Goal: Communication & Community: Ask a question

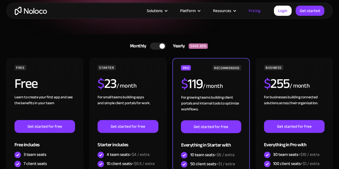
scroll to position [86, 0]
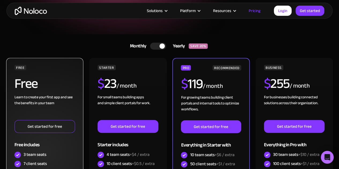
click at [50, 127] on link "Get started for free" at bounding box center [44, 126] width 61 height 13
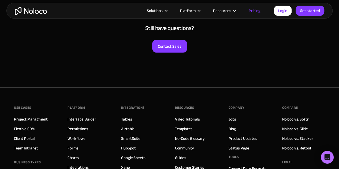
scroll to position [2585, 0]
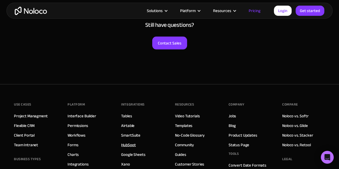
click at [130, 142] on link "HubSpot" at bounding box center [128, 145] width 14 height 7
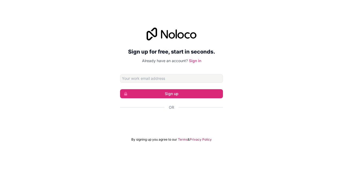
click at [158, 72] on div "Sign up for free, start in seconds. Already have an account? Sign in Sign up Or…" at bounding box center [171, 85] width 103 height 114
click at [157, 78] on input "Email address" at bounding box center [171, 78] width 103 height 9
type input "[EMAIL_ADDRESS][DOMAIN_NAME]"
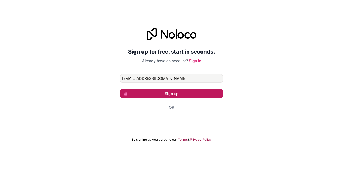
click at [151, 94] on button "Sign up" at bounding box center [171, 93] width 103 height 9
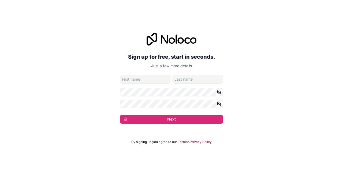
click at [148, 80] on input "given-name" at bounding box center [145, 79] width 50 height 9
type input "Rina"
type input "Yablonovsky"
click at [219, 94] on icon "button" at bounding box center [219, 92] width 5 height 5
click at [220, 104] on icon "button" at bounding box center [219, 104] width 5 height 5
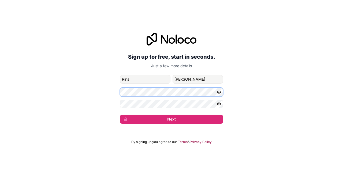
click at [96, 96] on div "Sign up for free, start in seconds. Just a few more details ry@taxoa.com Rina Y…" at bounding box center [171, 78] width 343 height 106
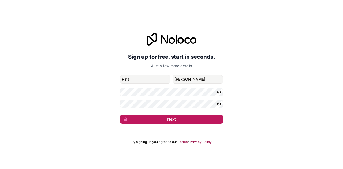
click at [165, 121] on button "Next" at bounding box center [171, 119] width 103 height 9
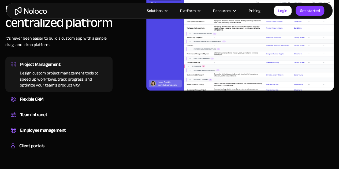
scroll to position [441, 0]
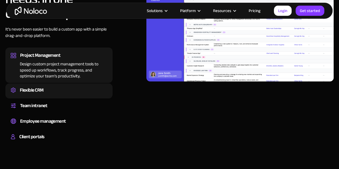
click at [43, 93] on div "Flexible CRM" at bounding box center [32, 90] width 24 height 8
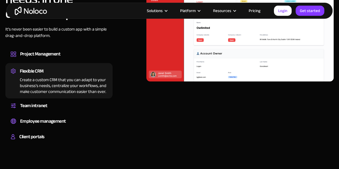
click at [202, 54] on img at bounding box center [241, 28] width 188 height 105
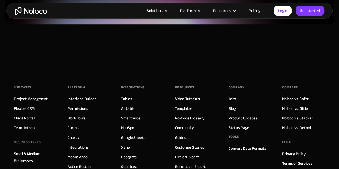
scroll to position [1390, 0]
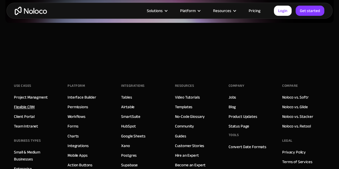
click at [21, 106] on link "Flexible CRM" at bounding box center [24, 107] width 21 height 7
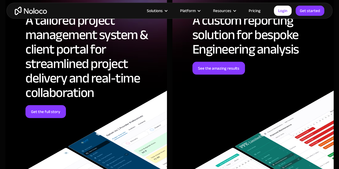
scroll to position [1546, 0]
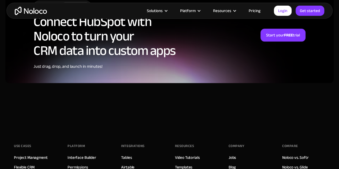
scroll to position [1318, 0]
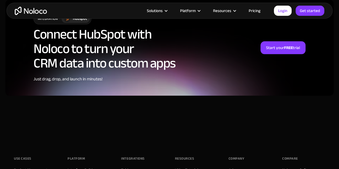
click at [305, 167] on link "Noloco vs. Softr" at bounding box center [296, 170] width 27 height 7
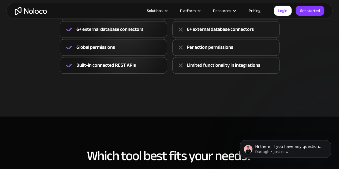
scroll to position [258, 0]
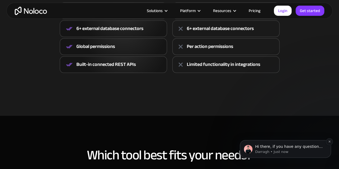
click at [277, 152] on p "Darragh • Just now" at bounding box center [289, 152] width 69 height 5
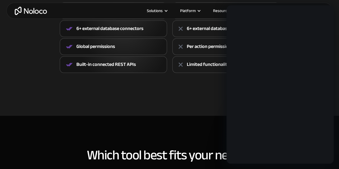
scroll to position [0, 0]
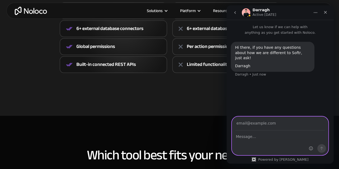
click at [255, 135] on textarea "Message…" at bounding box center [280, 135] width 96 height 9
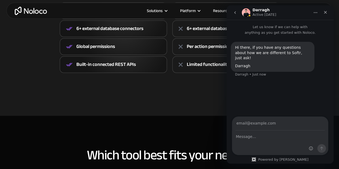
click at [240, 9] on button "go back" at bounding box center [235, 13] width 10 height 10
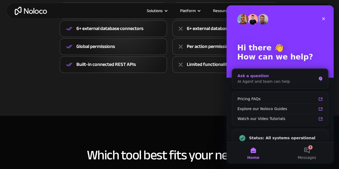
click at [258, 81] on div "AI Agent and team can help" at bounding box center [277, 82] width 79 height 6
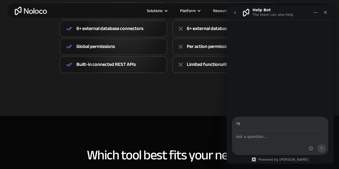
type input "ry@taxoa.com"
click at [252, 144] on div "Intercom messenger" at bounding box center [280, 143] width 96 height 24
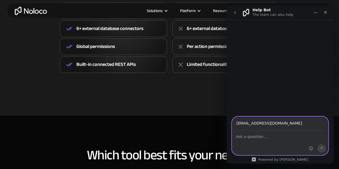
click at [247, 138] on textarea "Ask a question…" at bounding box center [280, 135] width 96 height 9
type textarea "C"
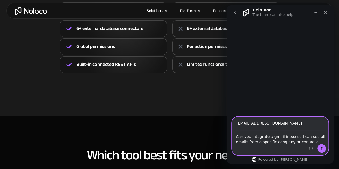
type textarea "Can you integrate a gmail inbox so I can see all emails from a specific company…"
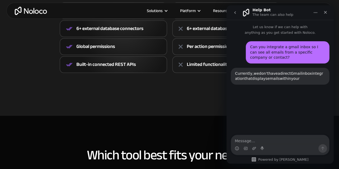
scroll to position [45, 0]
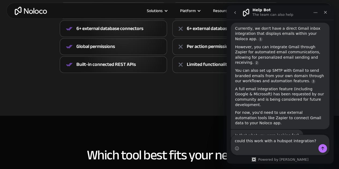
type textarea "could this work with a hubspot integration?"
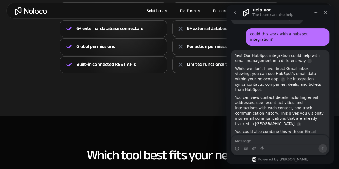
scroll to position [1, 0]
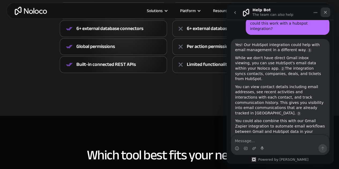
click at [327, 12] on icon "Close" at bounding box center [326, 12] width 4 height 4
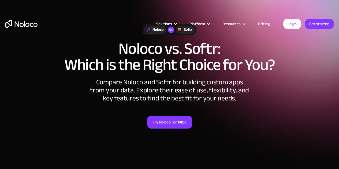
scroll to position [0, 0]
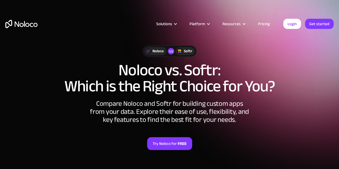
click at [132, 20] on article "Solutions Use Cases Business Types Project Management Keep track of customers, …" at bounding box center [161, 23] width 246 height 7
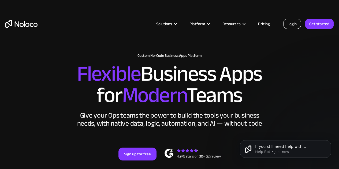
click at [292, 24] on link "Login" at bounding box center [293, 24] width 18 height 10
click at [267, 24] on link "Pricing" at bounding box center [264, 23] width 25 height 7
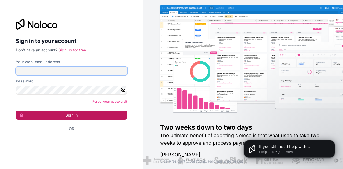
type input "[EMAIL_ADDRESS][DOMAIN_NAME]"
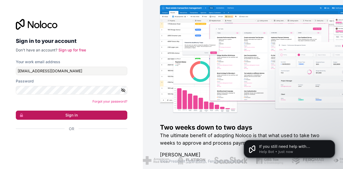
click at [89, 112] on button "Sign in" at bounding box center [72, 115] width 112 height 9
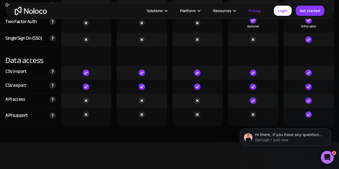
scroll to position [1794, 0]
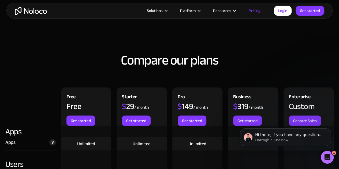
scroll to position [499, 0]
